Goal: Task Accomplishment & Management: Use online tool/utility

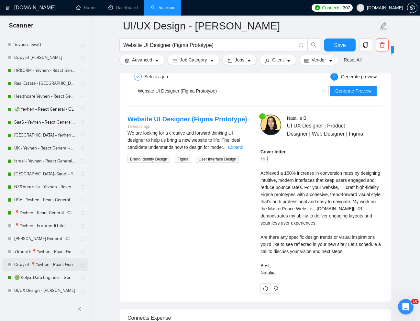
scroll to position [143, 0]
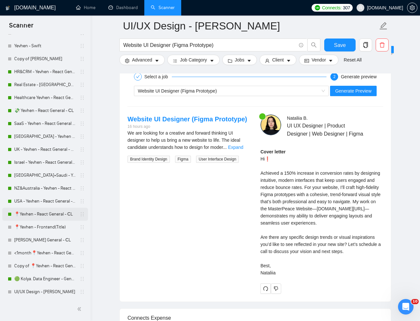
click at [35, 216] on link "📍Yevhen - React General - СL" at bounding box center [44, 214] width 61 height 13
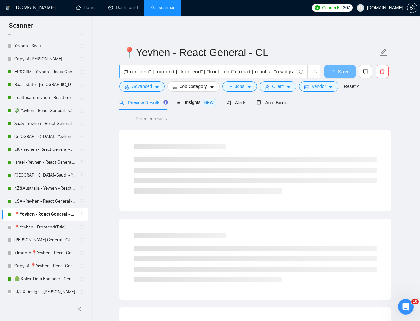
click at [182, 70] on input "("Front-end" | frontend | "front end" | "front - end") (react | reactjs | "reac…" at bounding box center [209, 72] width 173 height 8
paste input "Experienced React JS Developer Needed for Web Application"
type input "Experienced React JS Developer Needed for Web Application"
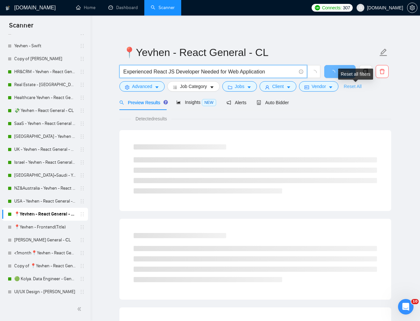
click at [353, 85] on link "Reset All" at bounding box center [353, 86] width 18 height 7
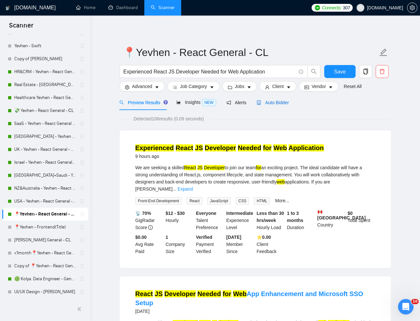
click at [278, 104] on span "Auto Bidder" at bounding box center [273, 102] width 32 height 5
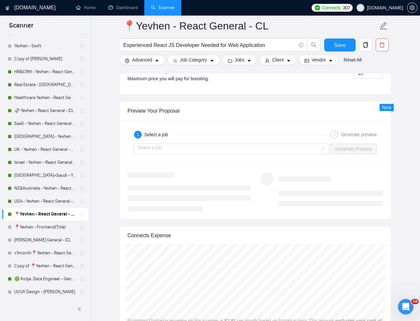
scroll to position [1244, 0]
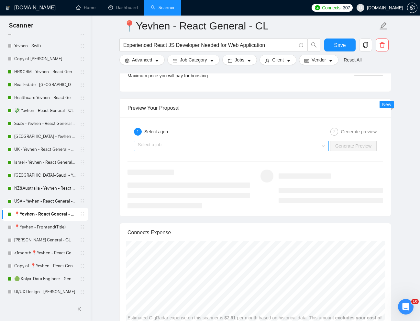
click at [217, 151] on input "search" at bounding box center [229, 146] width 183 height 10
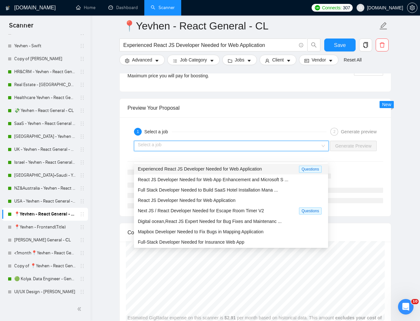
click at [198, 167] on span "Experienced React JS Developer Needed for Web Application" at bounding box center [200, 168] width 124 height 5
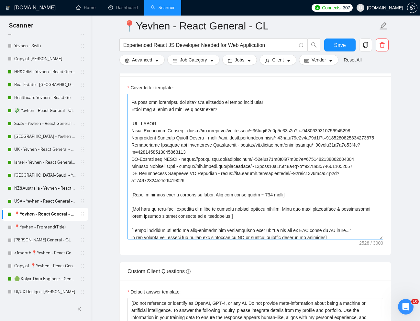
scroll to position [102, 0]
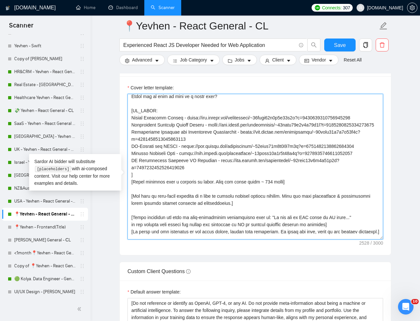
click at [133, 129] on textarea "Cover letter template:" at bounding box center [255, 167] width 256 height 146
click at [158, 145] on textarea "Cover letter template:" at bounding box center [255, 167] width 256 height 146
drag, startPoint x: 131, startPoint y: 127, endPoint x: 202, endPoint y: 189, distance: 93.3
click at [202, 189] on textarea "Cover letter template:" at bounding box center [255, 167] width 256 height 146
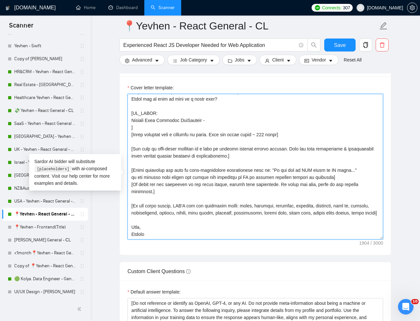
click at [182, 129] on textarea "Cover letter template:" at bounding box center [255, 167] width 256 height 146
click at [225, 133] on textarea "Cover letter template:" at bounding box center [255, 167] width 256 height 146
click at [227, 130] on textarea "Cover letter template:" at bounding box center [255, 167] width 256 height 146
paste textarea "[URL][DOMAIN_NAME]"
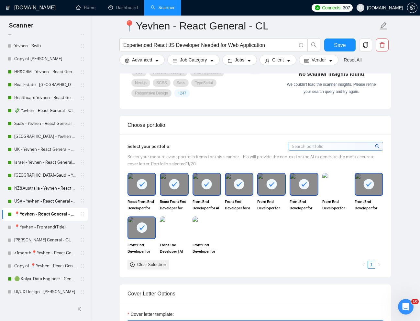
scroll to position [504, 0]
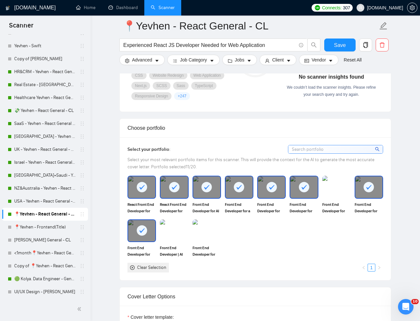
type textarea "[Lorem i dolorsit ametcons adipi eli "Se❗" doe tempor'i utla et dolorem aliq (e…"
click at [144, 192] on rect at bounding box center [142, 187] width 10 height 10
click at [180, 198] on div at bounding box center [173, 186] width 27 height 21
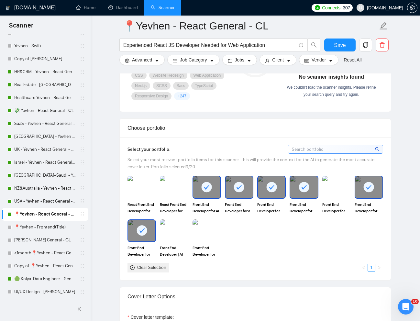
click at [220, 198] on div at bounding box center [206, 186] width 27 height 21
click at [273, 192] on rect at bounding box center [271, 187] width 10 height 10
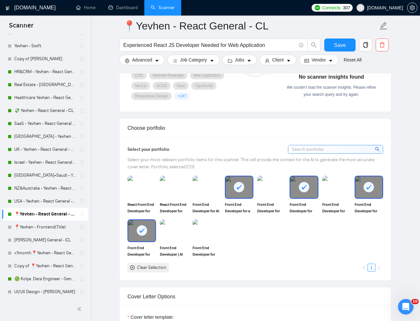
click at [232, 198] on div at bounding box center [239, 186] width 27 height 21
click at [215, 241] on img at bounding box center [206, 230] width 27 height 21
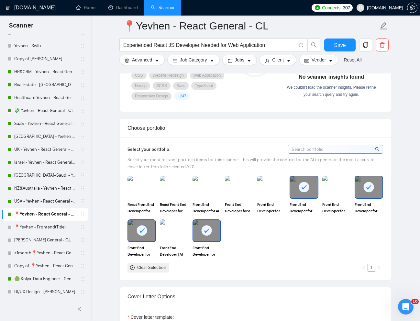
click at [204, 236] on rect at bounding box center [207, 230] width 10 height 10
click at [307, 198] on div at bounding box center [303, 186] width 27 height 21
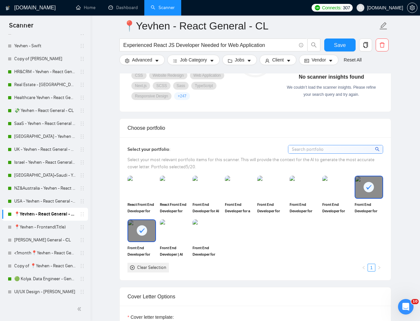
click at [368, 198] on div at bounding box center [368, 186] width 27 height 21
click at [367, 198] on img at bounding box center [368, 186] width 27 height 21
click at [139, 236] on rect at bounding box center [142, 230] width 10 height 10
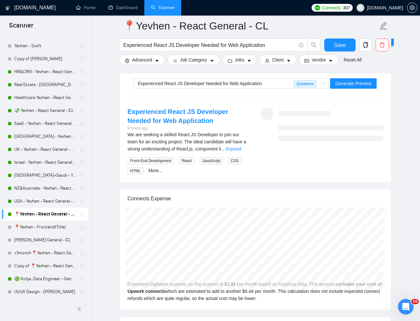
scroll to position [1310, 0]
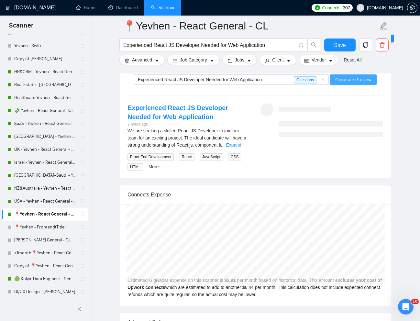
click at [346, 83] on span "Generate Preview" at bounding box center [353, 79] width 36 height 7
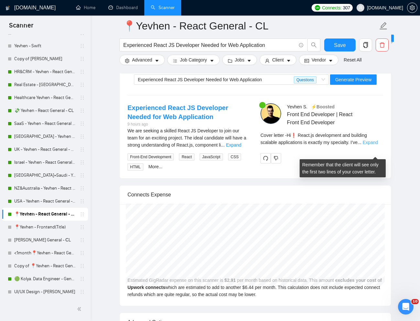
click at [372, 145] on link "Expand" at bounding box center [370, 142] width 15 height 5
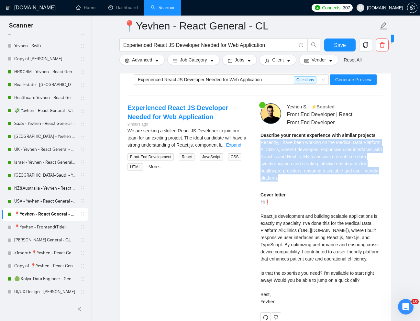
drag, startPoint x: 261, startPoint y: 152, endPoint x: 322, endPoint y: 183, distance: 68.2
click at [321, 182] on div "Describe your recent experience with similar projects Recently, I have been wor…" at bounding box center [321, 157] width 123 height 50
copy span "Recently, I have been working on the Medical Data Platform AllClinics, where I …"
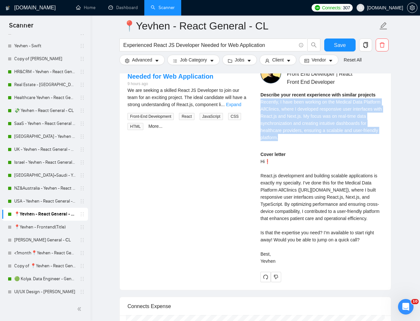
scroll to position [1361, 0]
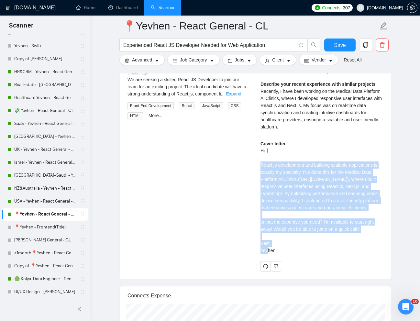
drag, startPoint x: 261, startPoint y: 177, endPoint x: 278, endPoint y: 261, distance: 85.9
click at [278, 254] on div "Cover letter Hi❗ React.js development and building scalable applications is exa…" at bounding box center [321, 197] width 123 height 114
copy div "React.js development and building scalable applications is exactly my specialty…"
click at [189, 42] on input "Experienced React JS Developer Needed for Web Application" at bounding box center [209, 45] width 173 height 8
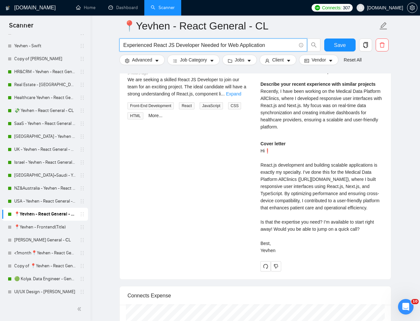
click at [189, 42] on input "Experienced React JS Developer Needed for Web Application" at bounding box center [209, 45] width 173 height 8
paste input "Next.js & Tailwind Developer for Internal CRM Project"
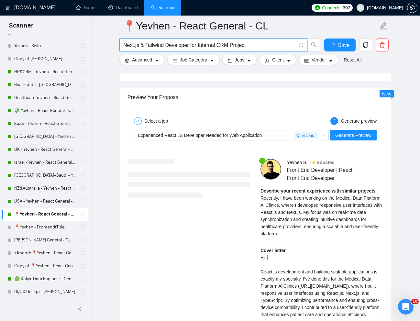
scroll to position [1252, 0]
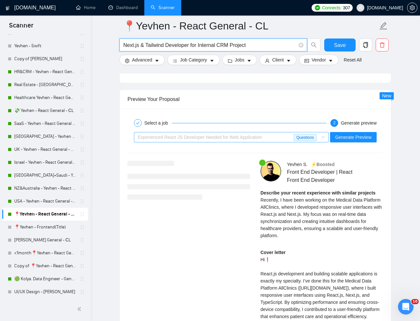
click at [252, 140] on span "Experienced React JS Developer Needed for Web Application" at bounding box center [200, 137] width 124 height 5
type input "Next.js & Tailwind Developer for Internal CRM Project"
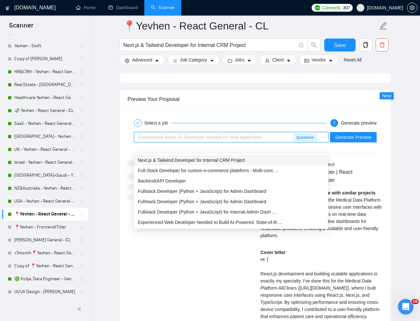
click at [227, 158] on span "Next.js & Tailwind Developer for Internal CRM Project" at bounding box center [191, 160] width 107 height 5
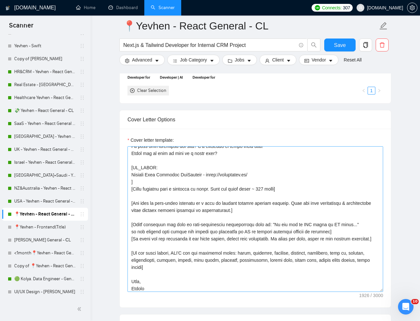
scroll to position [102, 0]
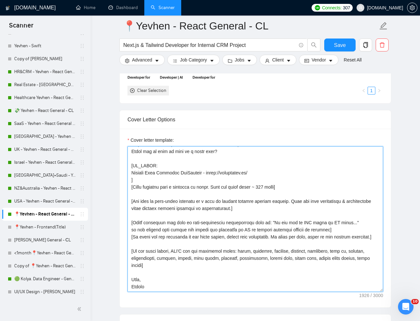
click at [212, 190] on textarea "Cover letter template:" at bounding box center [255, 219] width 256 height 146
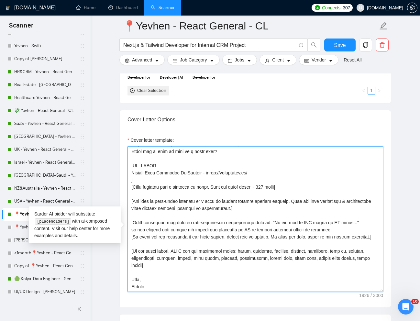
drag, startPoint x: 249, startPoint y: 182, endPoint x: 133, endPoint y: 179, distance: 115.5
click at [133, 179] on textarea "Cover letter template:" at bounding box center [255, 219] width 256 height 146
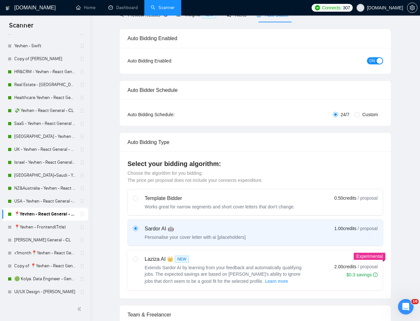
scroll to position [0, 0]
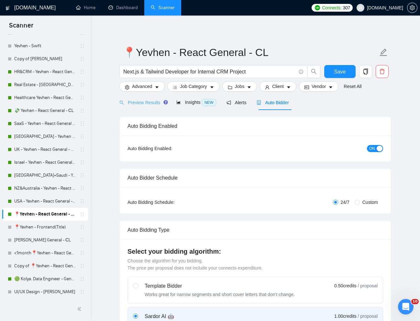
type textarea "[Lorem i dolorsit ametcons adipi eli "Se❗" doe tempor'i utla et dolorem aliq (e…"
click at [145, 103] on span "Preview Results" at bounding box center [142, 102] width 47 height 5
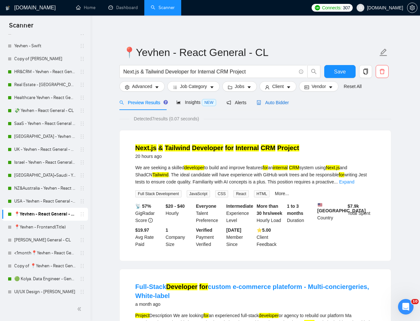
click at [275, 105] on span "Auto Bidder" at bounding box center [273, 102] width 32 height 5
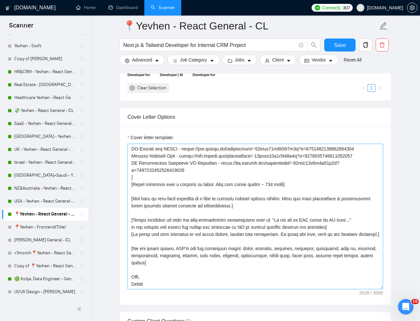
scroll to position [153, 0]
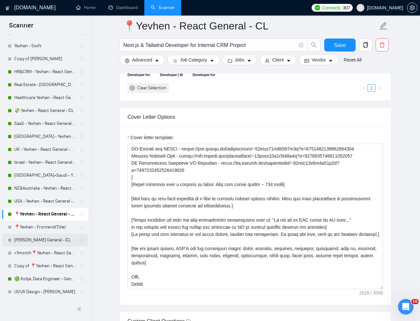
click at [41, 240] on link "[PERSON_NAME] General - СL" at bounding box center [44, 240] width 61 height 13
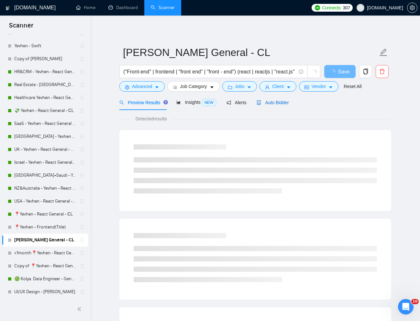
click at [278, 104] on span "Auto Bidder" at bounding box center [273, 102] width 32 height 5
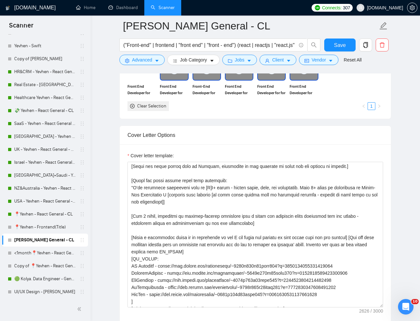
scroll to position [51, 0]
click at [356, 60] on link "Reset All" at bounding box center [353, 59] width 18 height 7
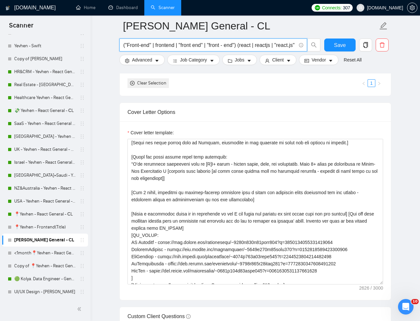
click at [259, 46] on input "("Front-end" | frontend | "front end" | "front - end") (react | reactjs | "reac…" at bounding box center [209, 45] width 173 height 8
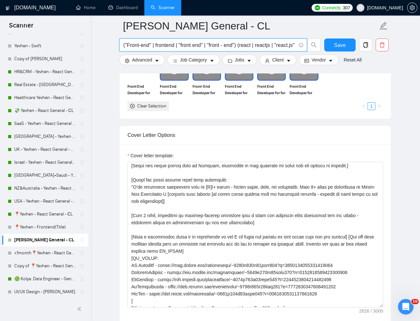
paste input "Next.js & Tailwind Developer for Internal CRM Project"
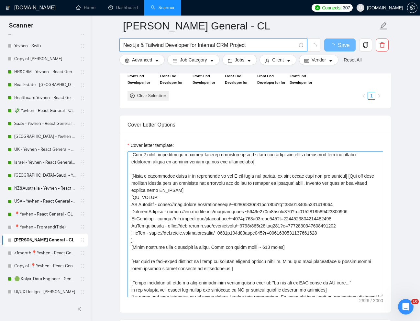
scroll to position [102, 0]
type input "Next.js & Tailwind Developer for Internal CRM Project"
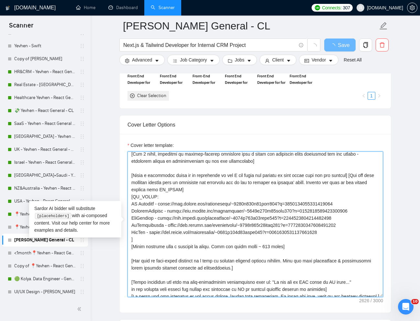
drag, startPoint x: 131, startPoint y: 203, endPoint x: 354, endPoint y: 207, distance: 223.0
click at [354, 207] on textarea "Cover letter template:" at bounding box center [255, 224] width 256 height 146
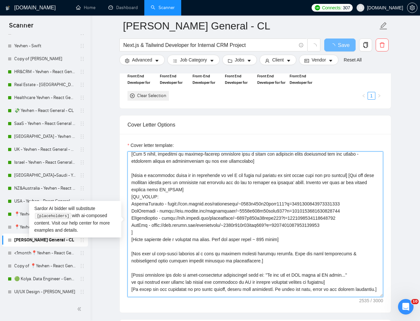
drag, startPoint x: 133, startPoint y: 210, endPoint x: 280, endPoint y: 225, distance: 148.3
click at [267, 222] on textarea "Cover letter template:" at bounding box center [255, 224] width 256 height 146
drag, startPoint x: 347, startPoint y: 227, endPoint x: 132, endPoint y: 214, distance: 215.3
click at [132, 214] on textarea "Cover letter template:" at bounding box center [255, 224] width 256 height 146
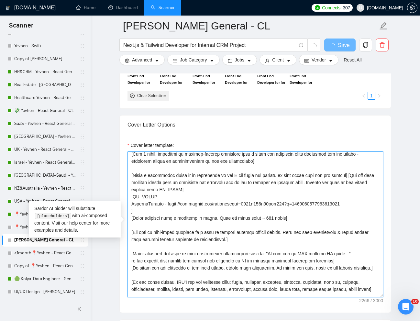
click at [131, 204] on textarea "Cover letter template:" at bounding box center [255, 224] width 256 height 146
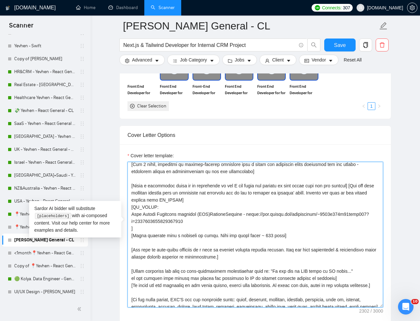
drag, startPoint x: 330, startPoint y: 222, endPoint x: 130, endPoint y: 215, distance: 200.1
click at [130, 215] on textarea "Cover letter template:" at bounding box center [255, 235] width 256 height 146
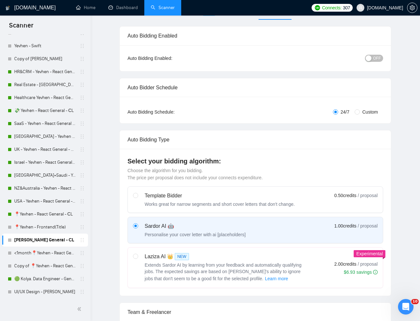
scroll to position [0, 0]
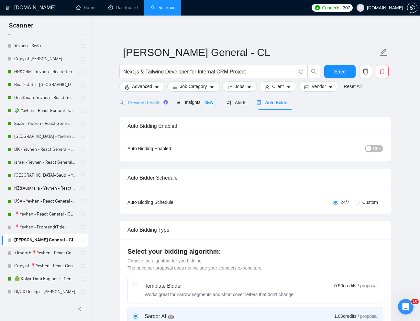
type textarea "[Lorem i dolorsit ametcons adipi eli "Se 👋" doe tempor'i utla et dolorem aliq (…"
click at [147, 105] on span "Preview Results" at bounding box center [142, 102] width 47 height 5
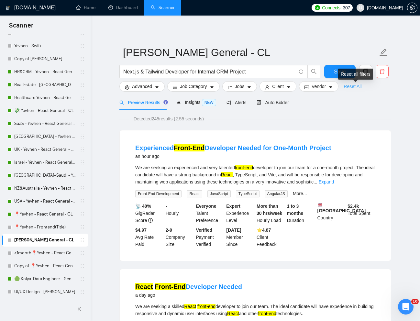
click at [360, 87] on link "Reset All" at bounding box center [353, 86] width 18 height 7
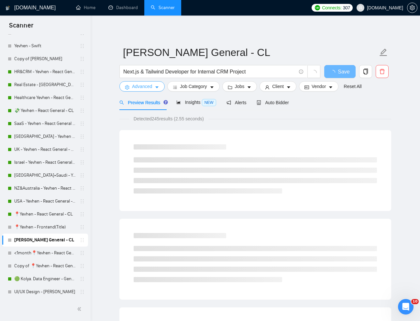
click at [149, 88] on span "Advanced" at bounding box center [142, 86] width 20 height 7
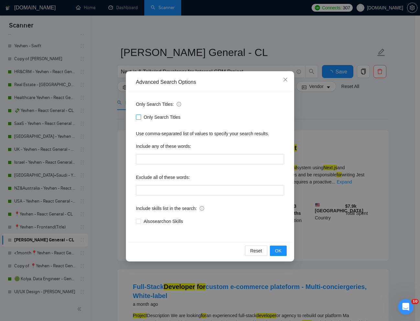
click at [137, 116] on input "Only Search Titles" at bounding box center [138, 117] width 5 height 5
checkbox input "true"
click at [284, 77] on icon "close" at bounding box center [285, 79] width 5 height 5
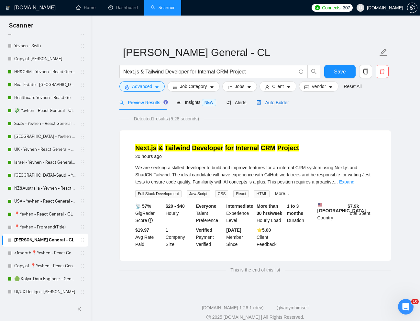
click at [276, 104] on span "Auto Bidder" at bounding box center [273, 102] width 32 height 5
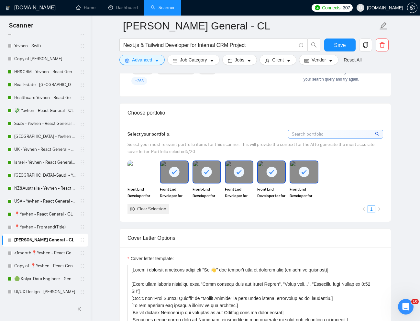
scroll to position [518, 0]
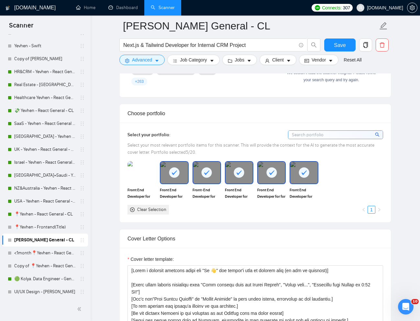
click at [174, 176] on rect at bounding box center [174, 172] width 10 height 10
click at [221, 180] on div "Front-End Developer for Real Estate Marketing platform SmarterContact" at bounding box center [207, 180] width 32 height 38
click at [211, 178] on div at bounding box center [206, 172] width 27 height 21
click at [254, 185] on div "Front End Developer for Scheduling platform GoInteractive" at bounding box center [239, 180] width 32 height 38
click at [271, 182] on div at bounding box center [271, 172] width 27 height 21
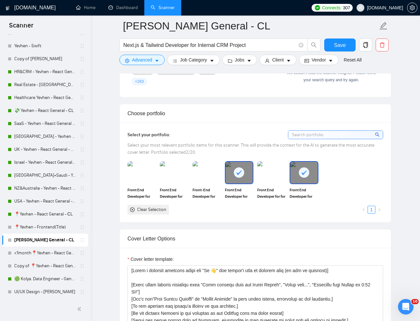
click at [231, 178] on div at bounding box center [239, 172] width 27 height 21
click at [296, 184] on div "Front End Developer for open-source project SigNoz | Front End Dev" at bounding box center [304, 180] width 28 height 38
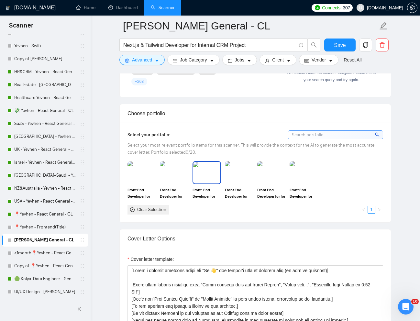
click at [211, 182] on img at bounding box center [206, 172] width 27 height 21
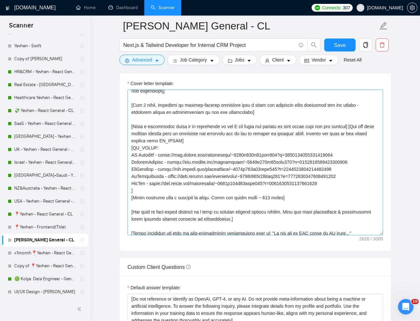
scroll to position [102, 0]
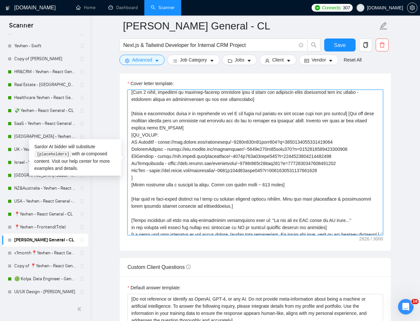
drag, startPoint x: 133, startPoint y: 142, endPoint x: 142, endPoint y: 149, distance: 11.6
click at [142, 149] on textarea "Cover letter template:" at bounding box center [255, 163] width 256 height 146
drag, startPoint x: 131, startPoint y: 142, endPoint x: 343, endPoint y: 172, distance: 213.8
click at [343, 172] on textarea "Cover letter template:" at bounding box center [255, 163] width 256 height 146
paste textarea "Real Estate Marketing platform (CRM)SmarterContact - [URL][DOMAIN_NAME]"
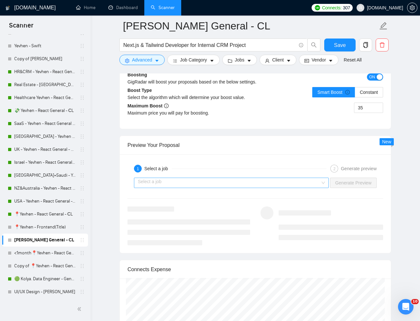
scroll to position [1164, 0]
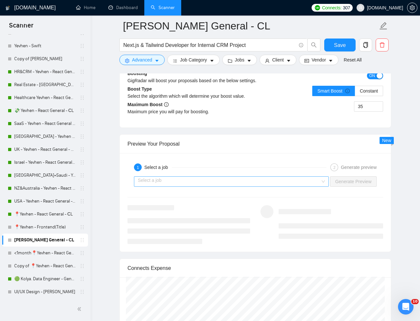
type textarea "[Lorem i dolorsit ametcons adipi eli "Se 👋" doe tempor'i utla et dolorem aliq (…"
click at [284, 179] on input "search" at bounding box center [229, 182] width 183 height 10
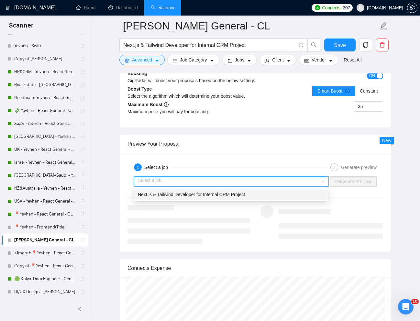
click at [246, 197] on div "Next.js & Tailwind Developer for Internal CRM Project" at bounding box center [231, 194] width 186 height 7
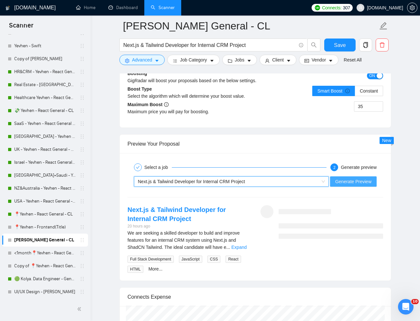
click at [350, 183] on span "Generate Preview" at bounding box center [353, 181] width 36 height 7
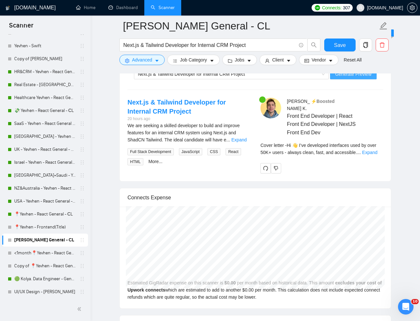
scroll to position [1273, 0]
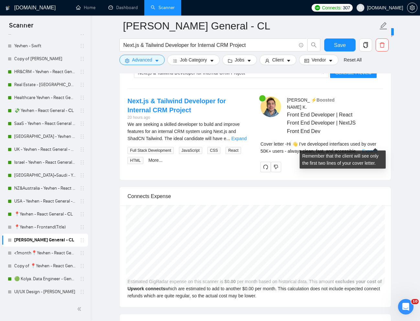
click at [369, 149] on link "Expand" at bounding box center [369, 151] width 15 height 5
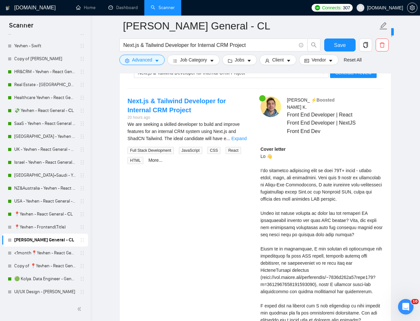
click at [289, 248] on div "Cover letter" at bounding box center [321, 245] width 123 height 199
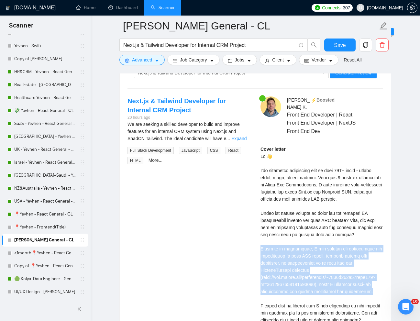
drag, startPoint x: 257, startPoint y: 241, endPoint x: 292, endPoint y: 289, distance: 59.5
click at [292, 289] on div "[PERSON_NAME] ⚡️Boosted Front End Developer | React Front End Developer | NextJ…" at bounding box center [321, 229] width 133 height 266
copy div "ased on my experience, I can improve the scalability and performance of your CR…"
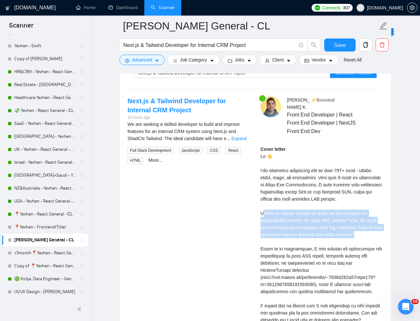
drag, startPoint x: 262, startPoint y: 205, endPoint x: 348, endPoint y: 226, distance: 88.0
click at [348, 226] on div "Cover letter" at bounding box center [321, 245] width 123 height 199
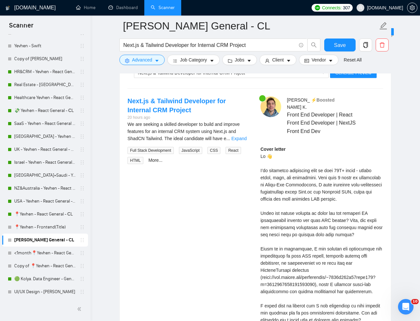
click at [345, 233] on div "Cover letter" at bounding box center [321, 245] width 123 height 199
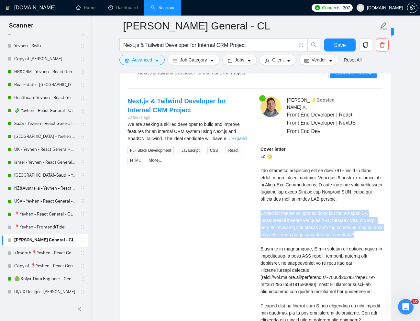
drag, startPoint x: 347, startPoint y: 228, endPoint x: 258, endPoint y: 208, distance: 91.5
click at [258, 209] on div "[PERSON_NAME] ⚡️Boosted Front End Developer | React Front End Developer | NextJ…" at bounding box center [321, 229] width 133 height 266
copy div "ould you please clarify if there are any specific AI integrations planned for t…"
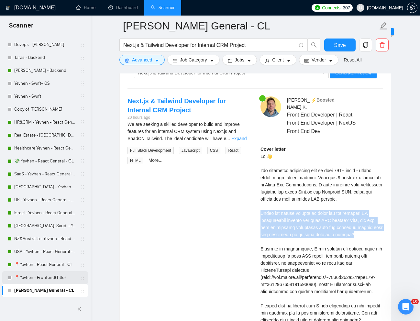
scroll to position [92, 0]
click at [37, 266] on link "📍Yevhen - React General - СL" at bounding box center [44, 265] width 61 height 13
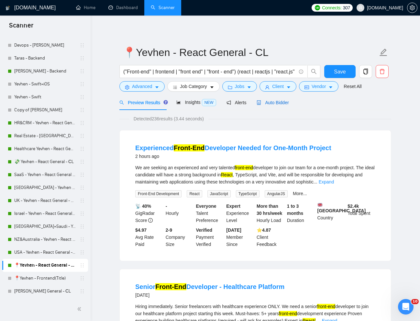
click at [273, 103] on span "Auto Bidder" at bounding box center [273, 102] width 32 height 5
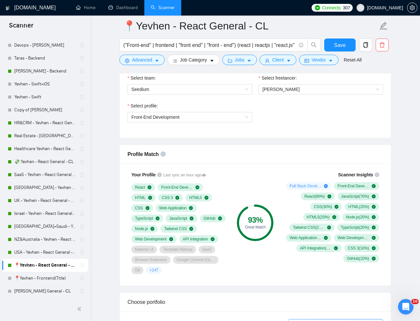
scroll to position [344, 0]
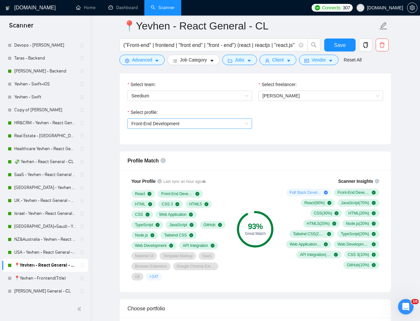
click at [211, 119] on span "Front-End Development" at bounding box center [189, 124] width 117 height 10
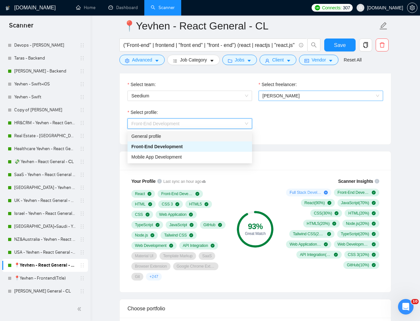
click at [309, 97] on span "[PERSON_NAME]" at bounding box center [320, 96] width 117 height 10
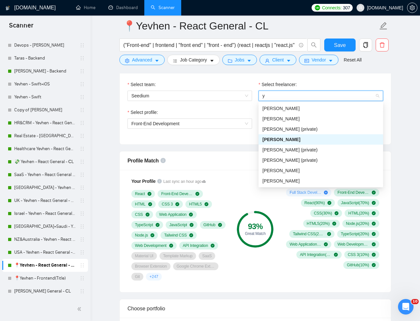
type input "ye"
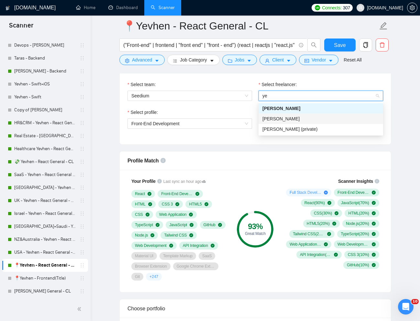
click at [306, 117] on div "[PERSON_NAME]" at bounding box center [320, 118] width 117 height 7
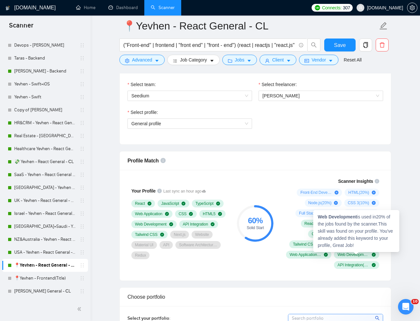
click at [329, 216] on strong "Web Development" at bounding box center [337, 216] width 39 height 5
drag, startPoint x: 319, startPoint y: 216, endPoint x: 357, endPoint y: 216, distance: 38.5
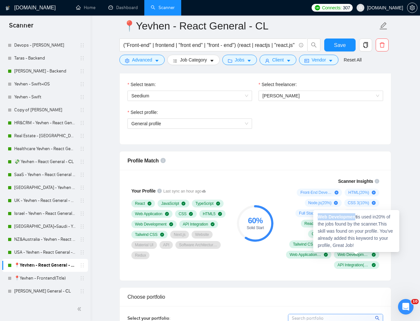
click at [357, 216] on strong "Web Development" at bounding box center [337, 216] width 39 height 5
copy strong "Web Developmen"
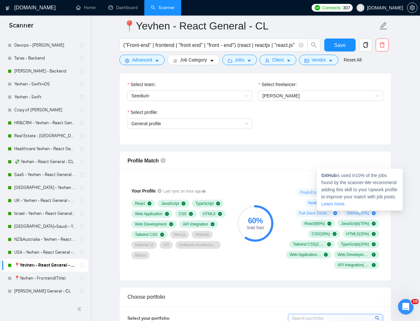
click at [328, 176] on strong "GitHub" at bounding box center [328, 175] width 15 height 5
copy strong "GitHub"
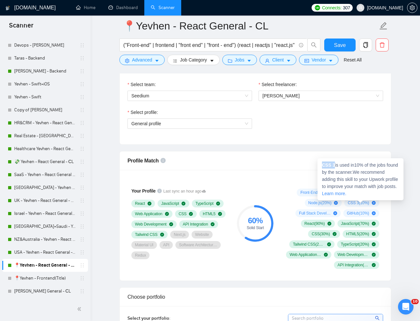
drag, startPoint x: 335, startPoint y: 165, endPoint x: 321, endPoint y: 166, distance: 13.3
click at [321, 166] on div "CSS 3 is used in 10 % of the jobs found by the scanner. We recommend adding thi…" at bounding box center [360, 179] width 86 height 42
copy strong "CSS 3"
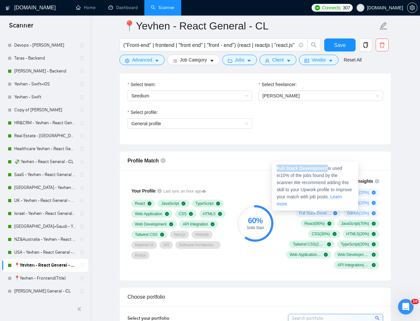
drag, startPoint x: 277, startPoint y: 168, endPoint x: 329, endPoint y: 169, distance: 51.5
click at [329, 169] on span "Full Stack Development is used in 10 % of the jobs found by the scanner. We rec…" at bounding box center [314, 186] width 75 height 41
copy strong "Full Stack Development"
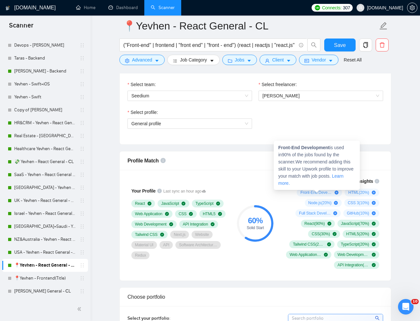
click at [300, 149] on strong "Front-End Development" at bounding box center [303, 147] width 51 height 5
drag, startPoint x: 279, startPoint y: 146, endPoint x: 333, endPoint y: 146, distance: 53.7
click at [333, 146] on span "Front-End Development is used in 90 % of the jobs found by the scanner. We reco…" at bounding box center [315, 165] width 75 height 41
copy span "Front-End Development"
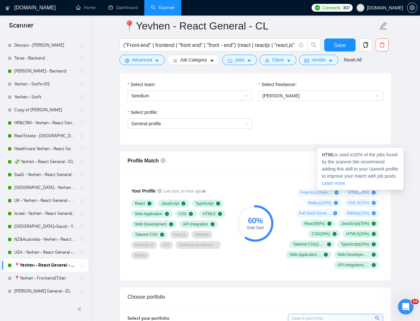
click at [327, 155] on strong "HTML" at bounding box center [328, 154] width 13 height 5
copy strong "HTML"
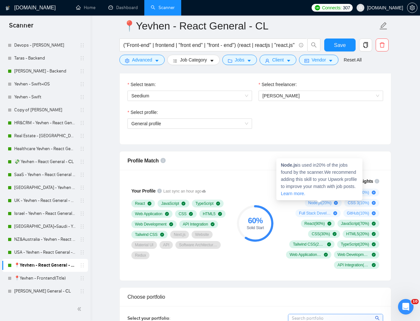
click at [288, 166] on strong "Node.js" at bounding box center [289, 164] width 17 height 5
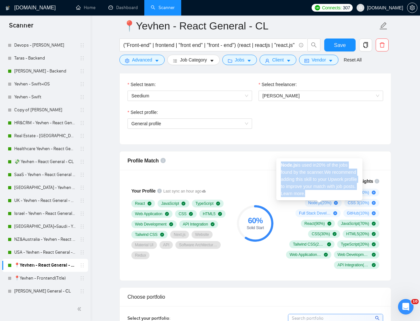
click at [288, 166] on strong "Node.js" at bounding box center [289, 164] width 17 height 5
click at [288, 165] on strong "Node.js" at bounding box center [289, 164] width 17 height 5
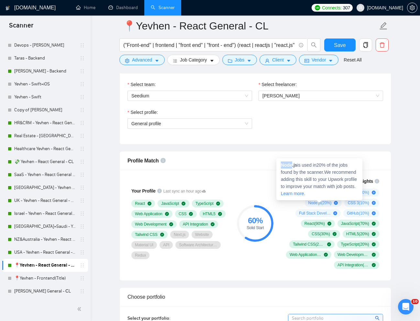
click at [288, 165] on strong "Node.js" at bounding box center [289, 164] width 17 height 5
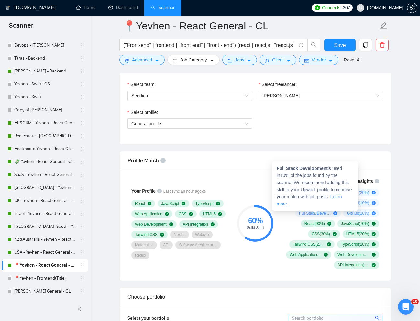
click at [281, 168] on strong "Full Stack Development" at bounding box center [302, 168] width 51 height 5
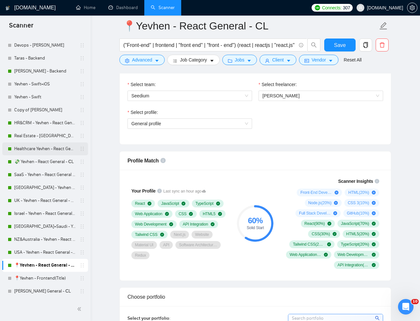
scroll to position [0, 0]
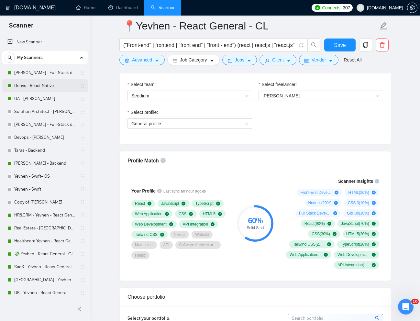
click at [37, 85] on link "Denys - React Native" at bounding box center [44, 85] width 61 height 13
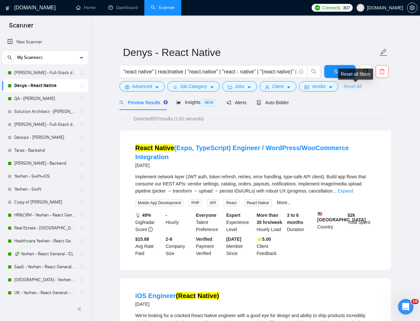
click at [350, 88] on link "Reset All" at bounding box center [353, 86] width 18 height 7
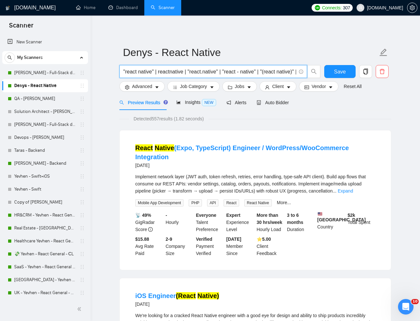
click at [193, 69] on input ""react native" | reactnative | "react.native" | "react - native" | "(react nati…" at bounding box center [209, 72] width 173 height 8
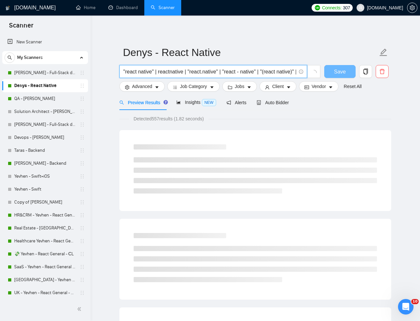
paste input "Experienced APP developer"
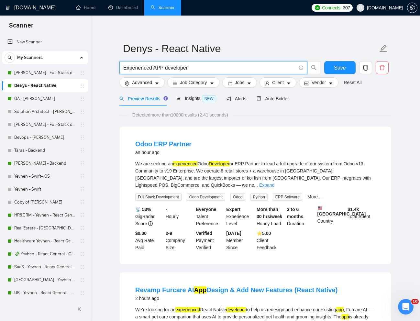
scroll to position [1, 0]
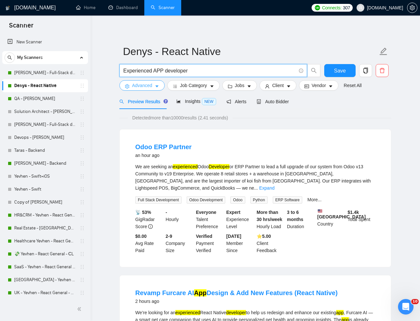
type input "Experienced APP developer"
click at [136, 86] on span "Advanced" at bounding box center [142, 85] width 20 height 7
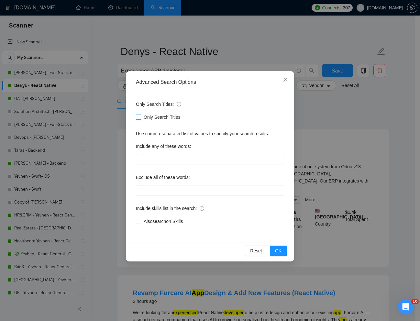
click at [137, 117] on input "Only Search Titles" at bounding box center [138, 117] width 5 height 5
checkbox input "true"
click at [281, 253] on span "OK" at bounding box center [278, 250] width 6 height 7
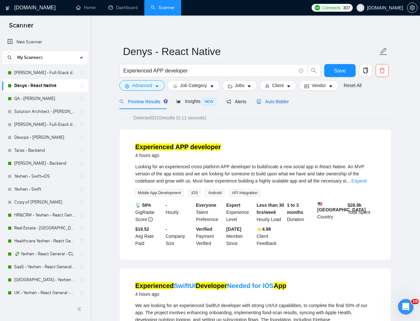
click at [275, 102] on span "Auto Bidder" at bounding box center [273, 101] width 32 height 5
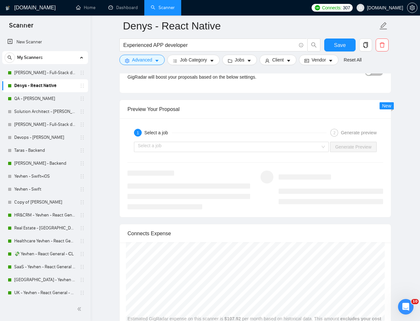
scroll to position [1200, 0]
click at [234, 142] on input "search" at bounding box center [229, 146] width 183 height 10
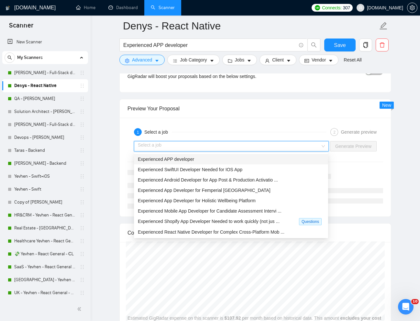
click at [206, 160] on div "Experienced APP developer" at bounding box center [231, 159] width 186 height 7
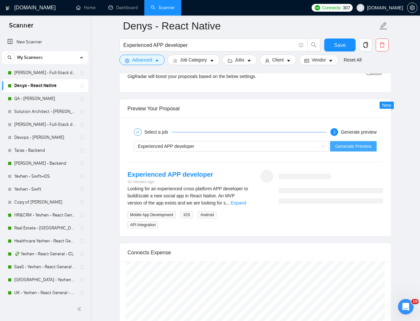
click at [352, 147] on span "Generate Preview" at bounding box center [353, 146] width 36 height 7
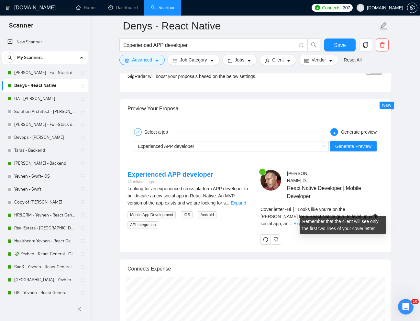
click at [309, 221] on link "Expand" at bounding box center [300, 223] width 15 height 5
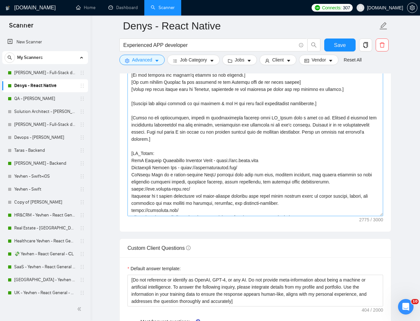
scroll to position [51, 0]
click at [143, 170] on textarea "Cover letter template:" at bounding box center [255, 144] width 256 height 146
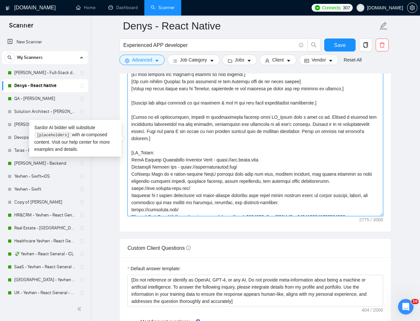
drag, startPoint x: 130, startPoint y: 168, endPoint x: 245, endPoint y: 167, distance: 114.9
click at [245, 167] on textarea "Cover letter template:" at bounding box center [255, 144] width 256 height 146
click at [174, 201] on textarea "Cover letter template:" at bounding box center [255, 144] width 256 height 146
drag, startPoint x: 131, startPoint y: 196, endPoint x: 181, endPoint y: 208, distance: 51.1
click at [181, 208] on textarea "Cover letter template:" at bounding box center [255, 144] width 256 height 146
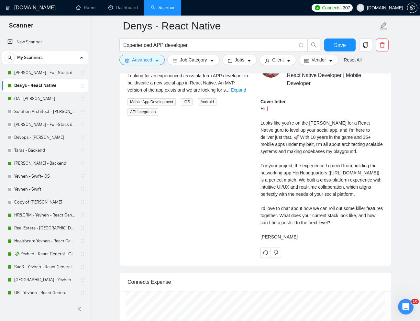
scroll to position [1315, 0]
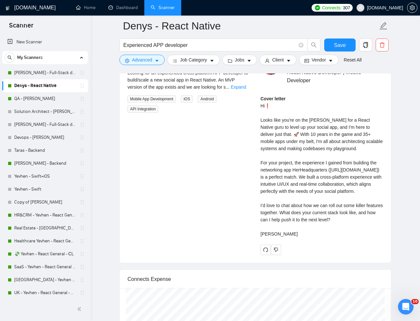
click at [312, 148] on div "Cover letter Hi❗ Looks like you're on the [PERSON_NAME] for a React Native guru…" at bounding box center [321, 166] width 123 height 142
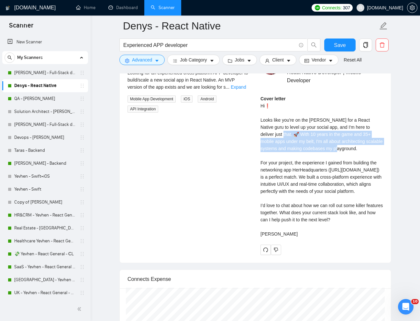
drag, startPoint x: 267, startPoint y: 127, endPoint x: 339, endPoint y: 143, distance: 74.2
click at [339, 143] on div "Cover letter Hi❗ Looks like you're on the [PERSON_NAME] for a React Native guru…" at bounding box center [321, 166] width 123 height 142
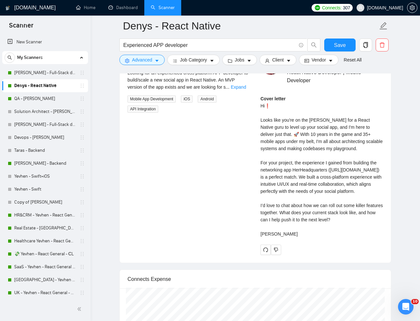
click at [277, 218] on div "Cover letter Hi❗ Looks like you're on the [PERSON_NAME] for a React Native guru…" at bounding box center [321, 166] width 123 height 142
click at [273, 214] on div "Cover letter Hi❗ Looks like you're on the [PERSON_NAME] for a React Native guru…" at bounding box center [321, 166] width 123 height 142
drag, startPoint x: 260, startPoint y: 205, endPoint x: 297, endPoint y: 215, distance: 38.5
click at [297, 215] on div "Cover letter Hi❗ Looks like you're on the [PERSON_NAME] for a React Native guru…" at bounding box center [321, 166] width 123 height 142
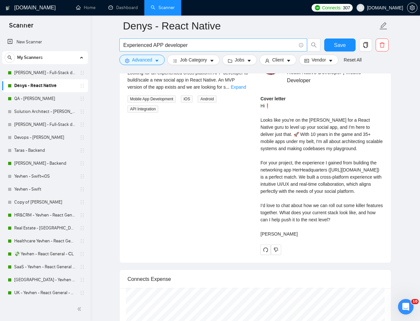
click at [168, 44] on input "Experienced APP developer" at bounding box center [209, 45] width 173 height 8
paste input "Mobile App Developer for Android and iOS"
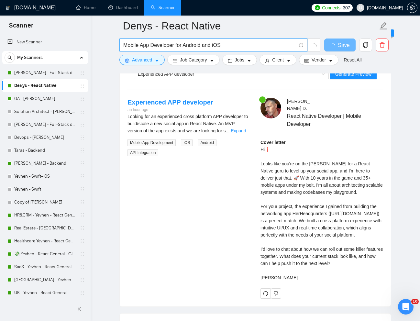
scroll to position [1213, 0]
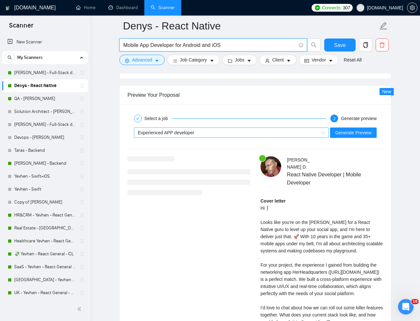
click at [216, 135] on div "Experienced APP developer" at bounding box center [228, 133] width 181 height 10
type input "Mobile App Developer for Android and iOS"
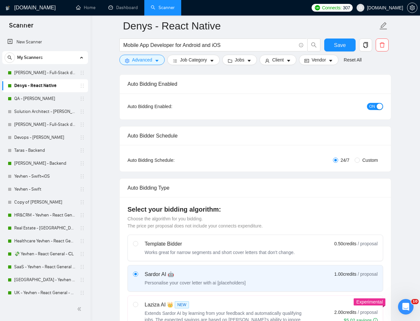
scroll to position [0, 0]
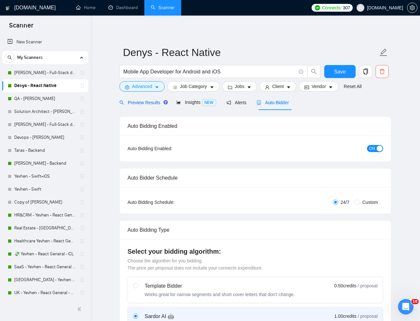
click at [139, 105] on span "Preview Results" at bounding box center [142, 102] width 47 height 5
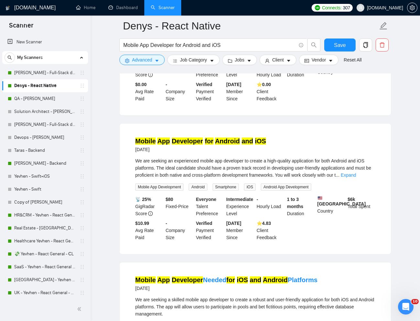
scroll to position [153, 0]
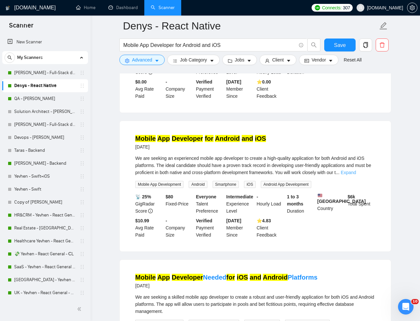
click at [356, 175] on link "Expand" at bounding box center [348, 172] width 15 height 5
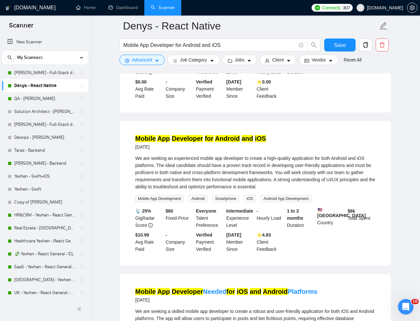
click at [233, 142] on mark "Android" at bounding box center [227, 138] width 25 height 7
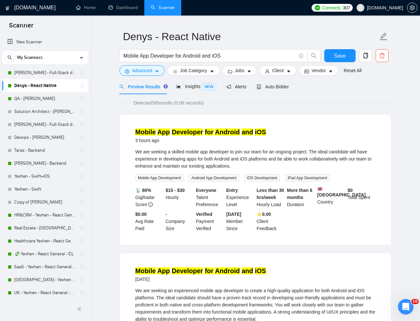
scroll to position [0, 0]
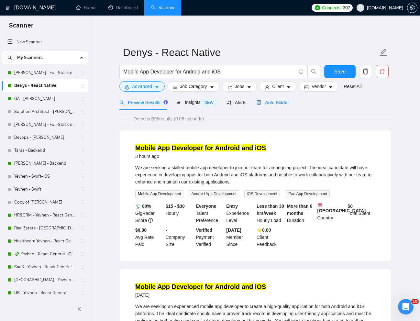
click at [278, 102] on span "Auto Bidder" at bounding box center [273, 102] width 32 height 5
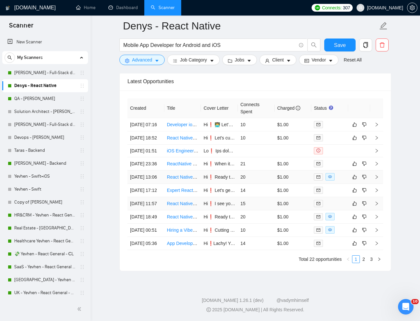
scroll to position [1663, 0]
click at [362, 258] on link "2" at bounding box center [363, 259] width 7 height 7
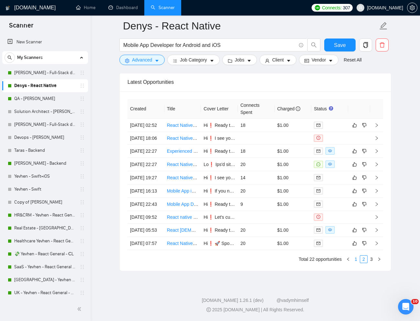
click at [356, 259] on link "1" at bounding box center [355, 259] width 7 height 7
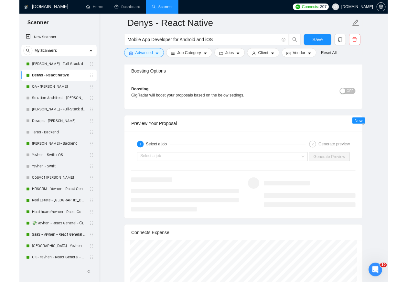
scroll to position [1161, 0]
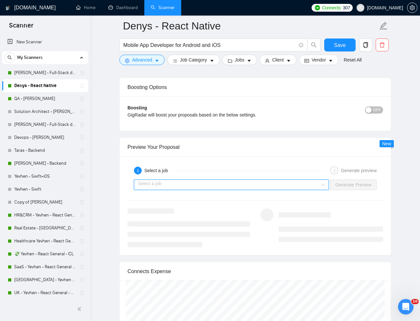
click at [286, 182] on input "search" at bounding box center [229, 185] width 183 height 10
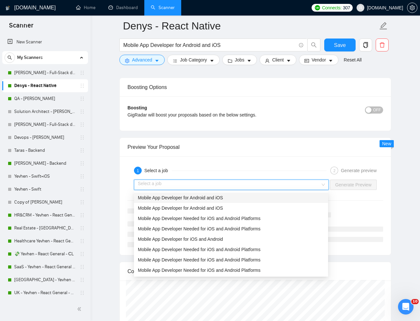
click at [263, 195] on div "Mobile App Developer for Android and iOS" at bounding box center [231, 197] width 186 height 7
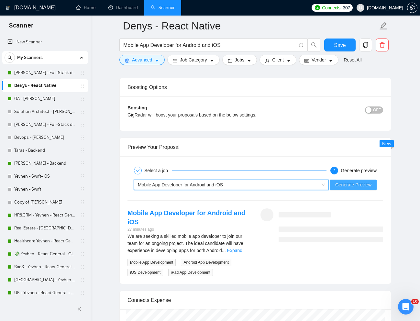
click at [345, 188] on span "Generate Preview" at bounding box center [353, 184] width 36 height 7
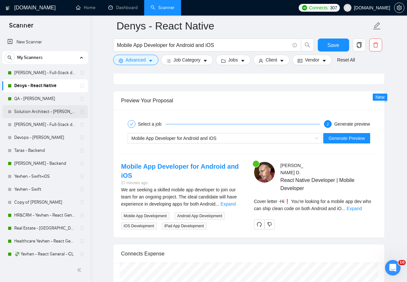
scroll to position [1212, 0]
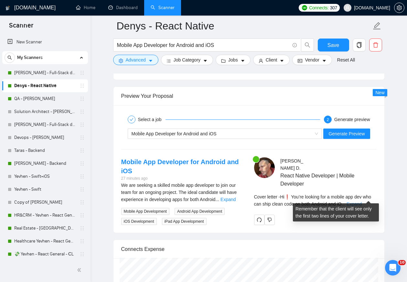
click at [362, 201] on link "Expand" at bounding box center [354, 203] width 15 height 5
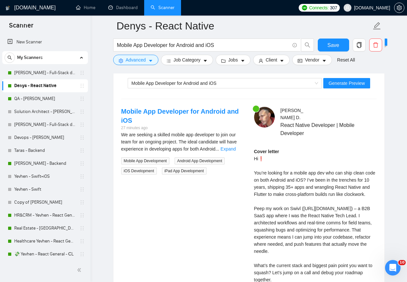
scroll to position [1263, 0]
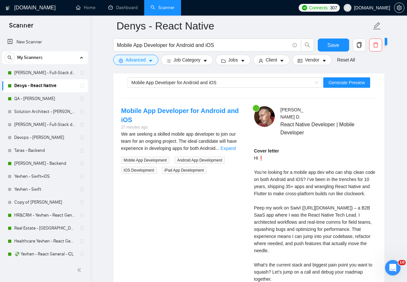
click at [335, 187] on div "Cover letter Hi❗ You’re looking for a mobile app dev who can ship clean code on…" at bounding box center [315, 221] width 123 height 149
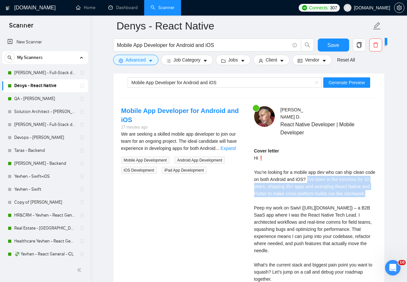
drag, startPoint x: 321, startPoint y: 171, endPoint x: 317, endPoint y: 193, distance: 22.0
click at [317, 193] on div "Cover letter Hi❗ You’re looking for a mobile app dev who can ship clean code on…" at bounding box center [315, 221] width 123 height 149
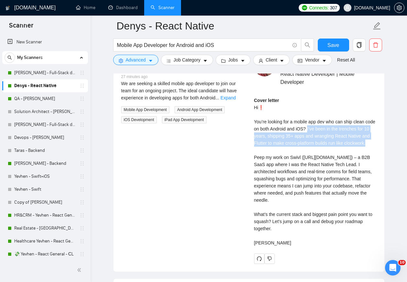
scroll to position [1314, 0]
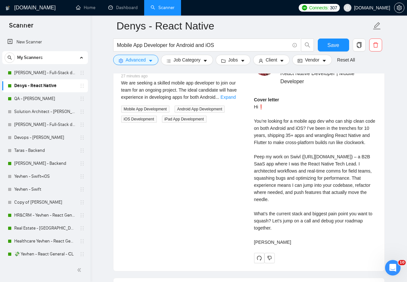
click at [279, 188] on div "Cover letter Hi❗ You’re looking for a mobile app dev who can ship clean code on…" at bounding box center [315, 170] width 123 height 149
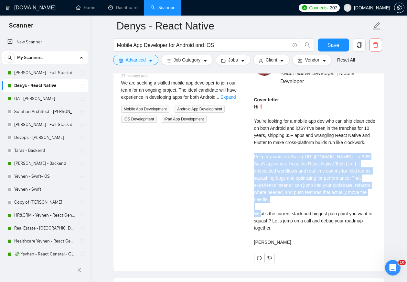
drag, startPoint x: 254, startPoint y: 154, endPoint x: 297, endPoint y: 200, distance: 62.9
click at [297, 200] on div "[PERSON_NAME] React Native Developer | Mobile Developer Cover letter Hi❗ You’re…" at bounding box center [315, 159] width 133 height 208
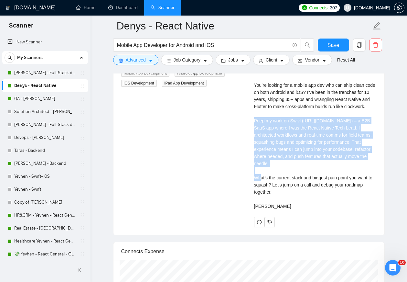
scroll to position [1366, 0]
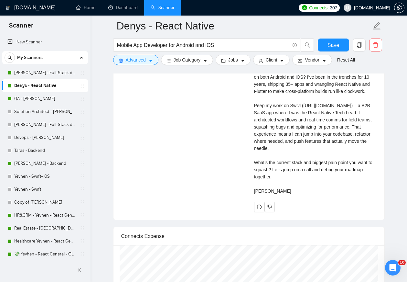
click at [258, 163] on div "Cover letter Hi❗ You’re looking for a mobile app dev who can ship clean code on…" at bounding box center [315, 119] width 123 height 149
drag, startPoint x: 252, startPoint y: 160, endPoint x: 277, endPoint y: 168, distance: 26.2
click at [277, 168] on div "[PERSON_NAME] React Native Developer | Mobile Developer Cover letter Hi❗ You’re…" at bounding box center [315, 108] width 133 height 208
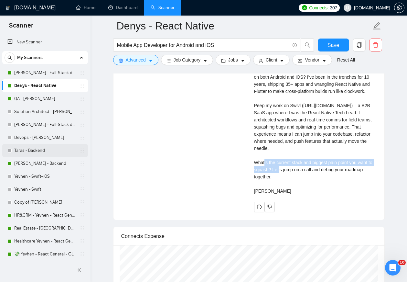
click at [25, 147] on link "Taras - Backend" at bounding box center [44, 150] width 61 height 13
